Goal: Task Accomplishment & Management: Complete application form

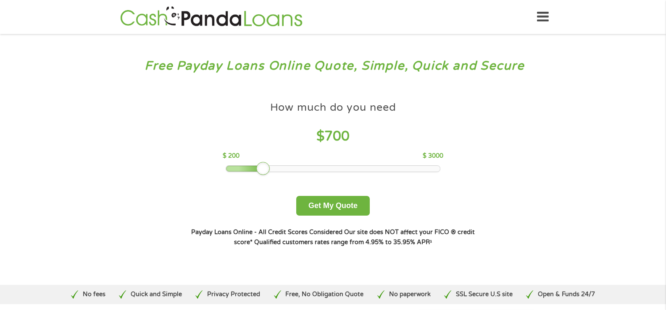
drag, startPoint x: 283, startPoint y: 168, endPoint x: 261, endPoint y: 172, distance: 22.1
click at [261, 172] on div at bounding box center [262, 168] width 13 height 13
click at [336, 202] on button "Get My Quote" at bounding box center [332, 206] width 73 height 20
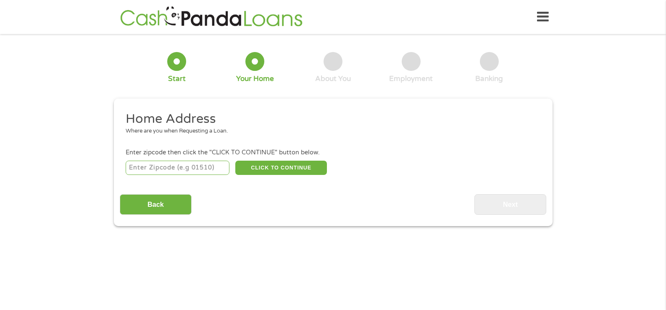
click at [192, 170] on input "number" at bounding box center [178, 168] width 104 height 14
type input "33544"
click at [254, 170] on button "CLICK TO CONTINUE" at bounding box center [281, 168] width 92 height 14
type input "33544"
type input "Wesley Chapel"
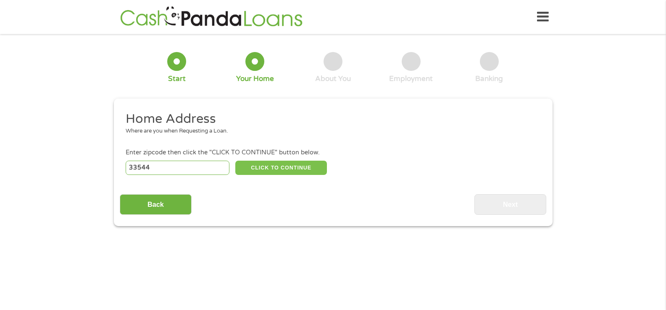
select select "Florida"
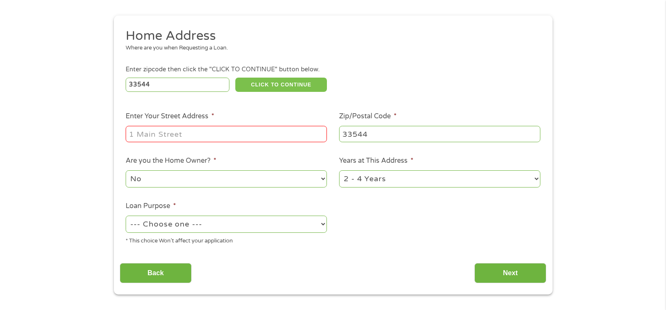
scroll to position [84, 0]
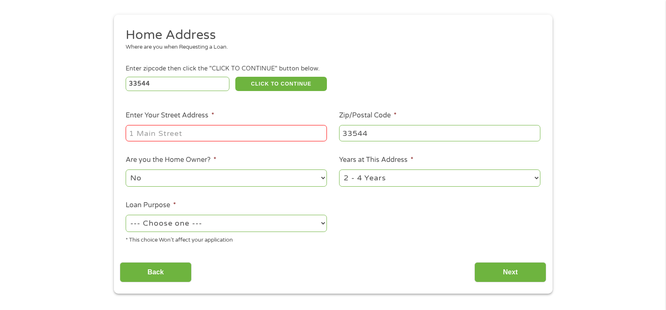
click at [173, 134] on input "Enter Your Street Address *" at bounding box center [226, 133] width 201 height 16
type input "29296 Kinsington Ct"
click at [257, 180] on select "No Yes" at bounding box center [226, 178] width 201 height 17
select select "yes"
click at [126, 170] on select "No Yes" at bounding box center [226, 178] width 201 height 17
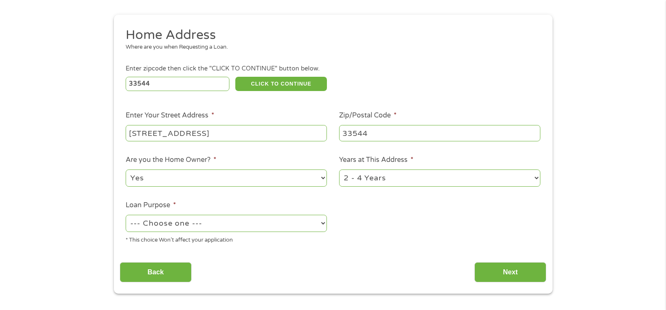
click at [357, 181] on select "1 Year or less 1 - 2 Years 2 - 4 Years Over 4 Years" at bounding box center [439, 178] width 201 height 17
select select "24months"
click at [339, 170] on select "1 Year or less 1 - 2 Years 2 - 4 Years Over 4 Years" at bounding box center [439, 178] width 201 height 17
click at [215, 225] on select "--- Choose one --- Pay Bills Debt Consolidation Home Improvement Major Purchase…" at bounding box center [226, 223] width 201 height 17
click at [126, 215] on select "--- Choose one --- Pay Bills Debt Consolidation Home Improvement Major Purchase…" at bounding box center [226, 223] width 201 height 17
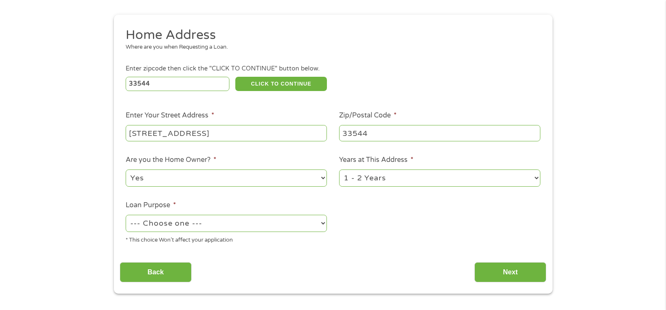
click at [183, 226] on select "--- Choose one --- Pay Bills Debt Consolidation Home Improvement Major Purchase…" at bounding box center [226, 223] width 201 height 17
select select "paybills"
click at [126, 215] on select "--- Choose one --- Pay Bills Debt Consolidation Home Improvement Major Purchase…" at bounding box center [226, 223] width 201 height 17
click at [501, 272] on input "Next" at bounding box center [510, 272] width 72 height 21
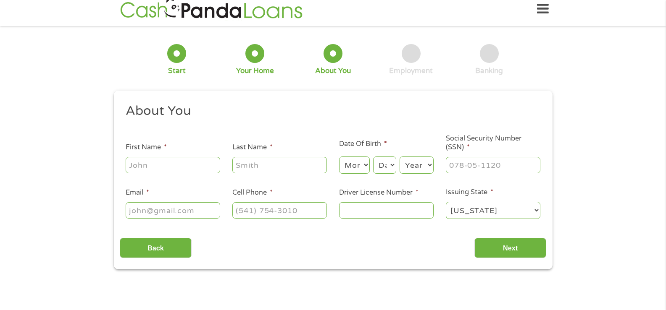
scroll to position [0, 0]
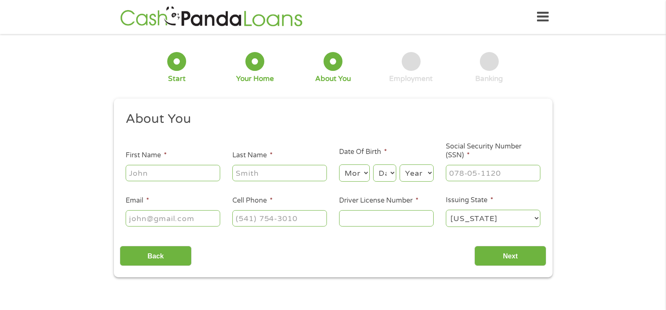
click at [173, 176] on input "First Name *" at bounding box center [173, 173] width 94 height 16
type input "Jose"
type input "Figueroa"
click at [358, 169] on select "Month 1 2 3 4 5 6 7 8 9 10 11 12" at bounding box center [354, 173] width 31 height 17
select select "12"
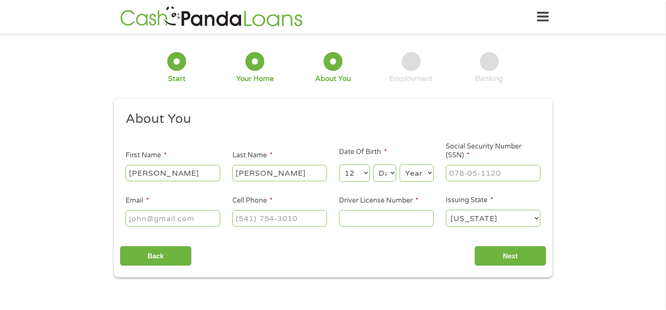
click at [339, 165] on select "Month 1 2 3 4 5 6 7 8 9 10 11 12" at bounding box center [354, 173] width 31 height 17
click at [386, 169] on select "Day 1 2 3 4 5 6 7 8 9 10 11 12 13 14 15 16 17 18 19 20 21 22 23 24 25 26 27 28 …" at bounding box center [384, 173] width 23 height 17
select select "5"
click at [373, 165] on select "Day 1 2 3 4 5 6 7 8 9 10 11 12 13 14 15 16 17 18 19 20 21 22 23 24 25 26 27 28 …" at bounding box center [384, 173] width 23 height 17
click at [419, 173] on select "Year 2007 2006 2005 2004 2003 2002 2001 2000 1999 1998 1997 1996 1995 1994 1993…" at bounding box center [416, 173] width 34 height 17
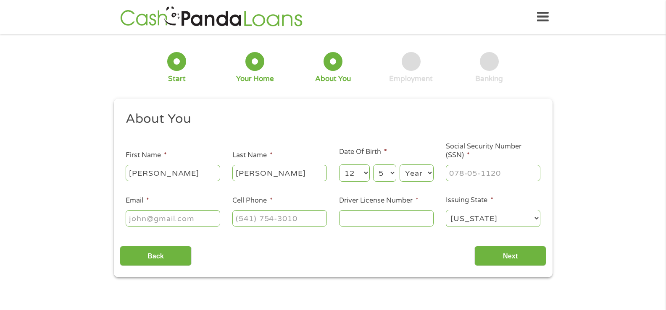
select select "1968"
click at [399, 165] on select "Year 2007 2006 2005 2004 2003 2002 2001 2000 1999 1998 1997 1996 1995 1994 1993…" at bounding box center [416, 173] width 34 height 17
click at [458, 174] on input "___-__-____" at bounding box center [493, 173] width 94 height 16
type input "583-65-0210"
click at [165, 215] on input "Email *" at bounding box center [173, 218] width 94 height 16
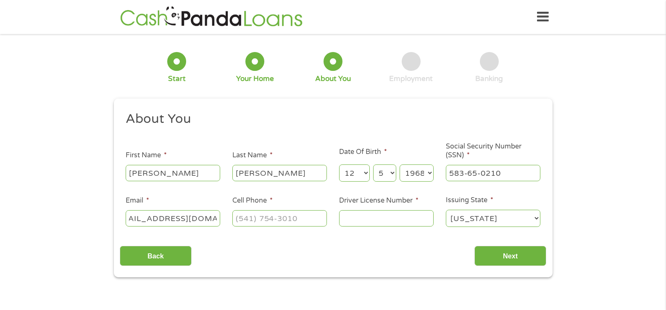
scroll to position [0, 26]
type input "jfigueroavelez@outlook.com"
type input "(813) 447-4532"
type input "F261421684450"
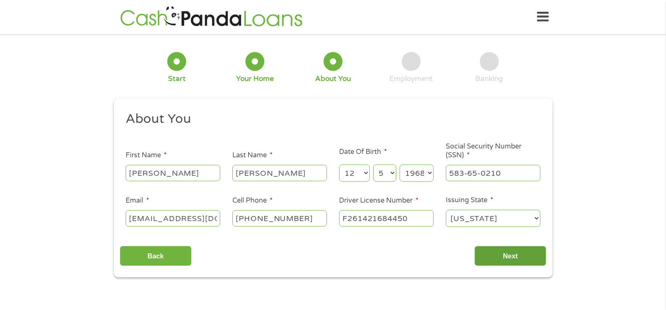
drag, startPoint x: 516, startPoint y: 254, endPoint x: 524, endPoint y: 256, distance: 7.7
click at [519, 255] on input "Next" at bounding box center [510, 256] width 72 height 21
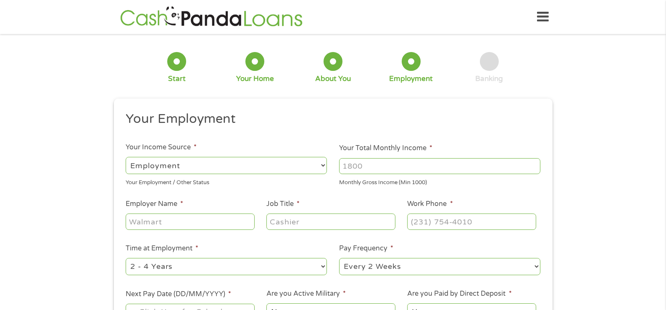
scroll to position [3, 3]
click at [397, 165] on input "Your Total Monthly Income *" at bounding box center [439, 166] width 201 height 16
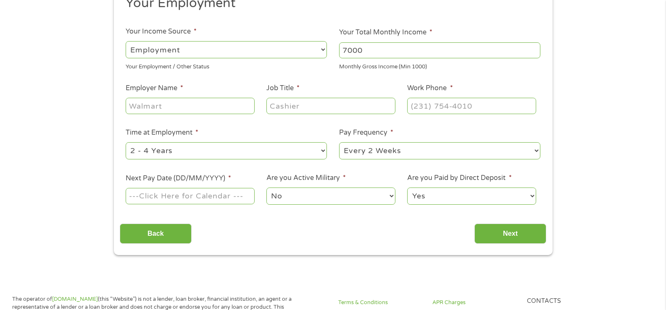
scroll to position [126, 0]
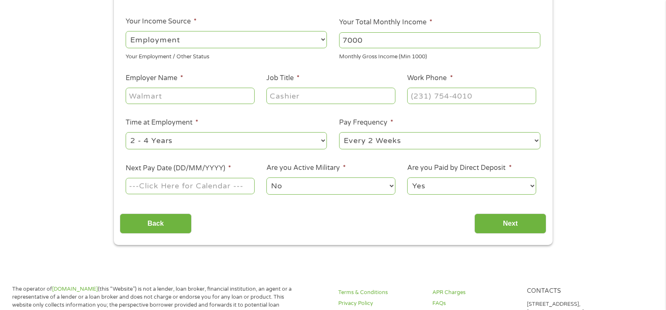
type input "7000"
click at [170, 94] on input "Employer Name *" at bounding box center [190, 96] width 129 height 16
type input "PNR & Associates Inc"
type input "Office manager"
type input "(813) 442-4179"
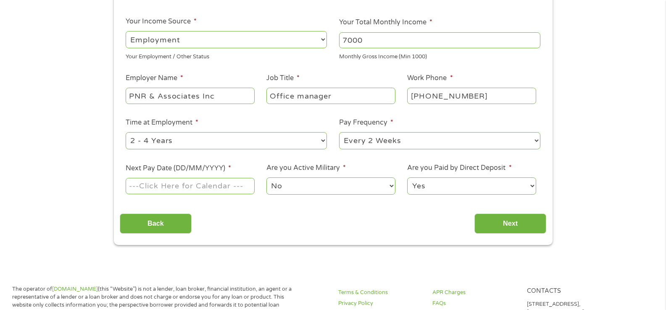
click at [190, 142] on select "--- Choose one --- 1 Year or less 1 - 2 Years 2 - 4 Years Over 4 Years" at bounding box center [226, 140] width 201 height 17
select select "60months"
click at [126, 132] on select "--- Choose one --- 1 Year or less 1 - 2 Years 2 - 4 Years Over 4 Years" at bounding box center [226, 140] width 201 height 17
click at [369, 141] on select "--- Choose one --- Every 2 Weeks Every Week Monthly Semi-Monthly" at bounding box center [439, 140] width 201 height 17
select select "weekly"
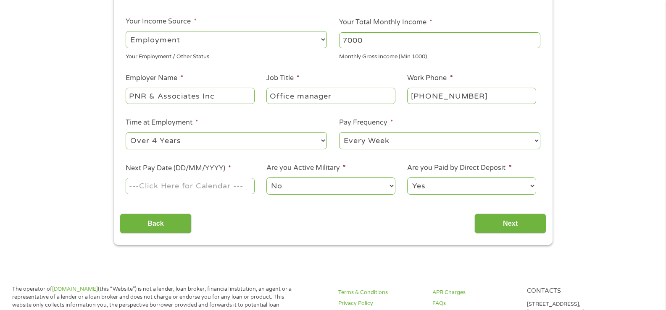
click at [339, 132] on select "--- Choose one --- Every 2 Weeks Every Week Monthly Semi-Monthly" at bounding box center [439, 140] width 201 height 17
click at [191, 186] on input "Next Pay Date (DD/MM/YYYY) *" at bounding box center [190, 186] width 129 height 16
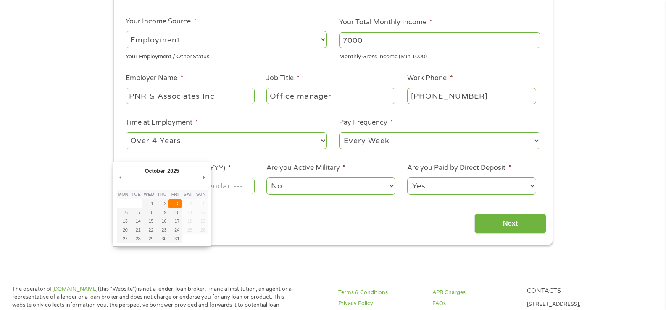
type input "03/10/2025"
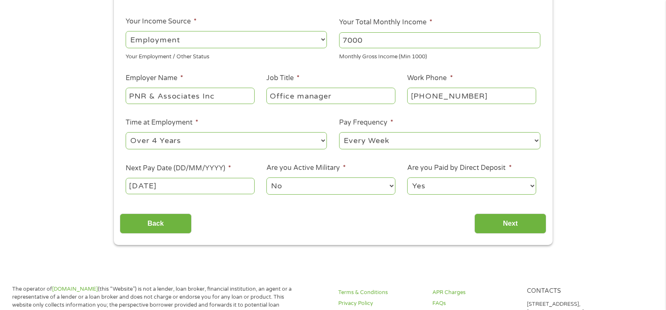
click at [286, 184] on select "No Yes" at bounding box center [330, 186] width 129 height 17
click at [266, 178] on select "No Yes" at bounding box center [330, 186] width 129 height 17
click at [524, 223] on input "Next" at bounding box center [510, 224] width 72 height 21
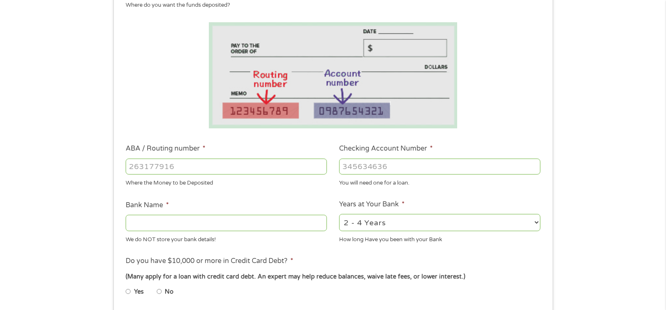
drag, startPoint x: 241, startPoint y: 166, endPoint x: 92, endPoint y: 156, distance: 148.6
click at [92, 156] on div "1 Start 2 Your Home 3 About You 4 Employment 5 Banking 6 This field is hidden w…" at bounding box center [333, 180] width 666 height 532
type input "3"
type input "263191387"
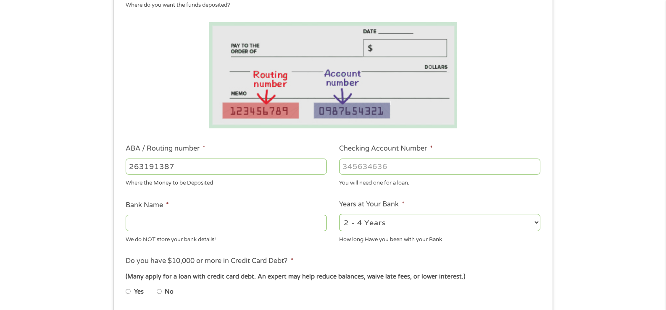
type input "BRANCH BANKING AND TRUST CO"
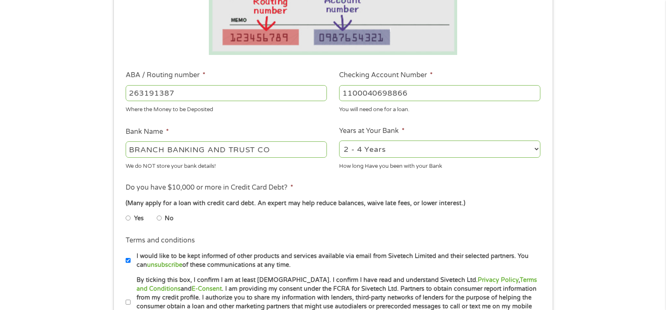
scroll to position [210, 0]
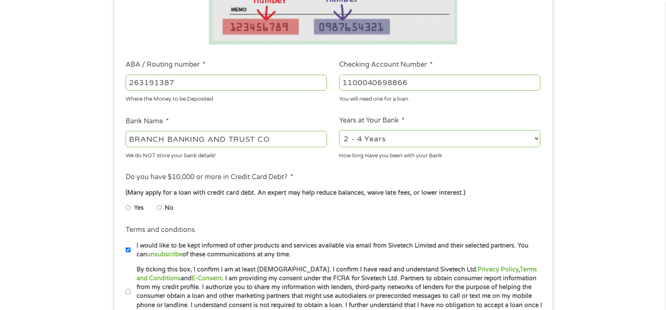
type input "1100040698866"
click at [160, 208] on input "No" at bounding box center [159, 207] width 5 height 13
radio input "true"
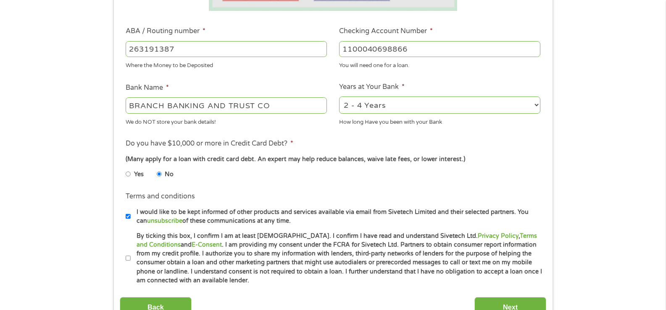
scroll to position [336, 0]
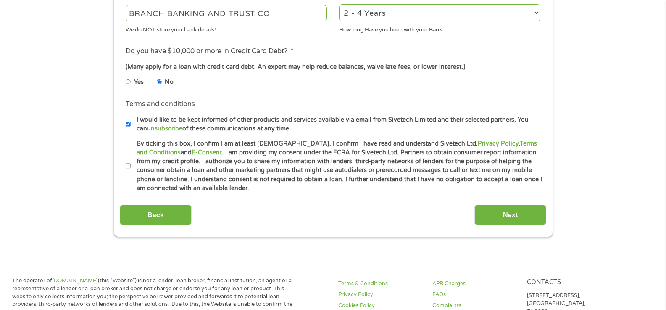
click at [121, 159] on li "Terms and conditions * By ticking this box, I confirm I am at least 18 years ol…" at bounding box center [333, 166] width 426 height 54
click at [128, 167] on input "By ticking this box, I confirm I am at least 18 years old. I confirm I have rea…" at bounding box center [128, 166] width 5 height 13
checkbox input "true"
click at [514, 218] on input "Next" at bounding box center [510, 215] width 72 height 21
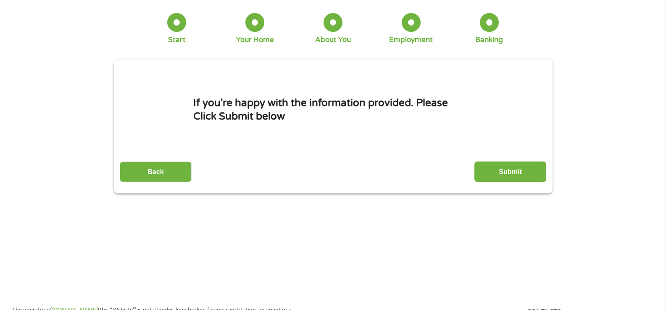
scroll to position [0, 0]
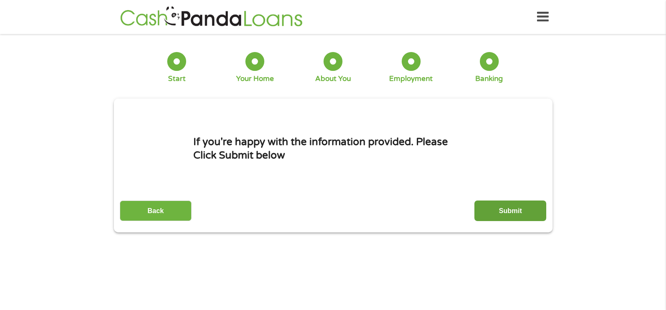
click at [495, 211] on input "Submit" at bounding box center [510, 211] width 72 height 21
